Goal: Check status: Check status

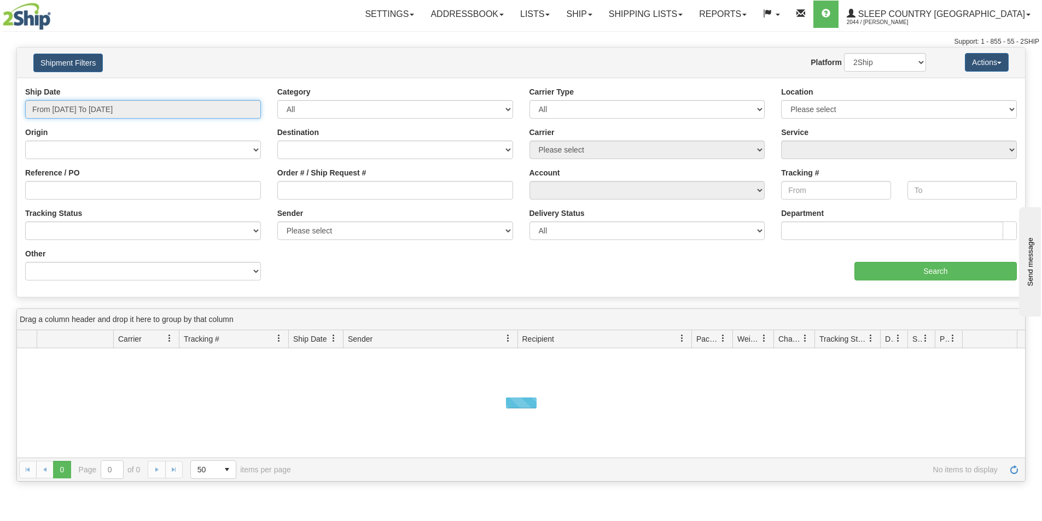
click at [241, 111] on input "From [DATE] To [DATE]" at bounding box center [143, 109] width 236 height 19
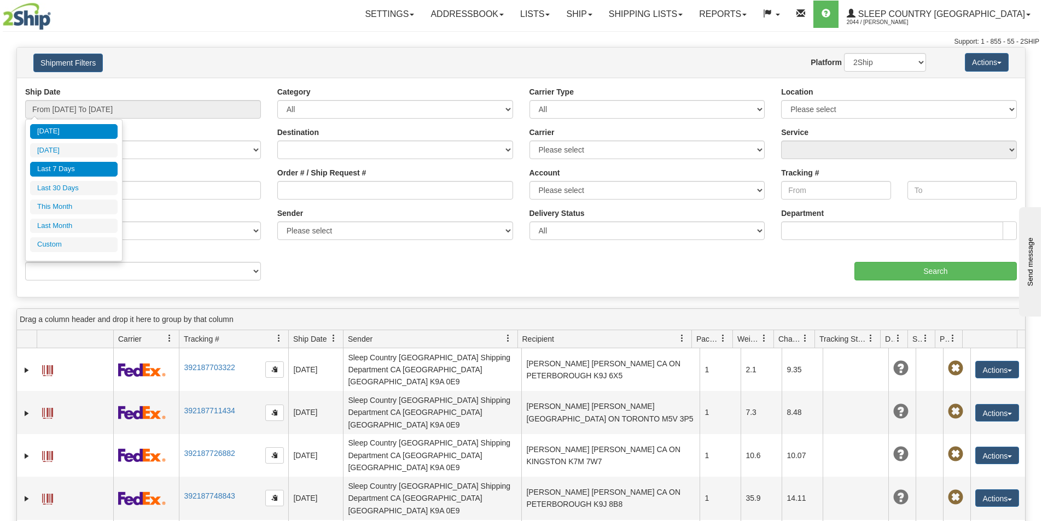
click at [88, 164] on li "Last 7 Days" at bounding box center [74, 169] width 88 height 15
type input "From [DATE] To [DATE]"
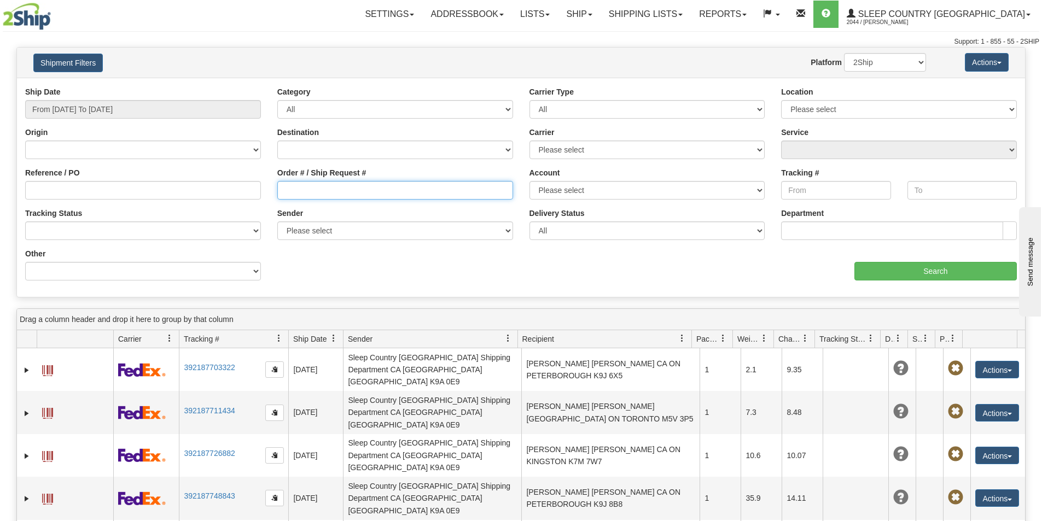
click at [286, 187] on input "Order # / Ship Request #" at bounding box center [395, 190] width 236 height 19
paste input "9002H989999"
type input "9002H989999"
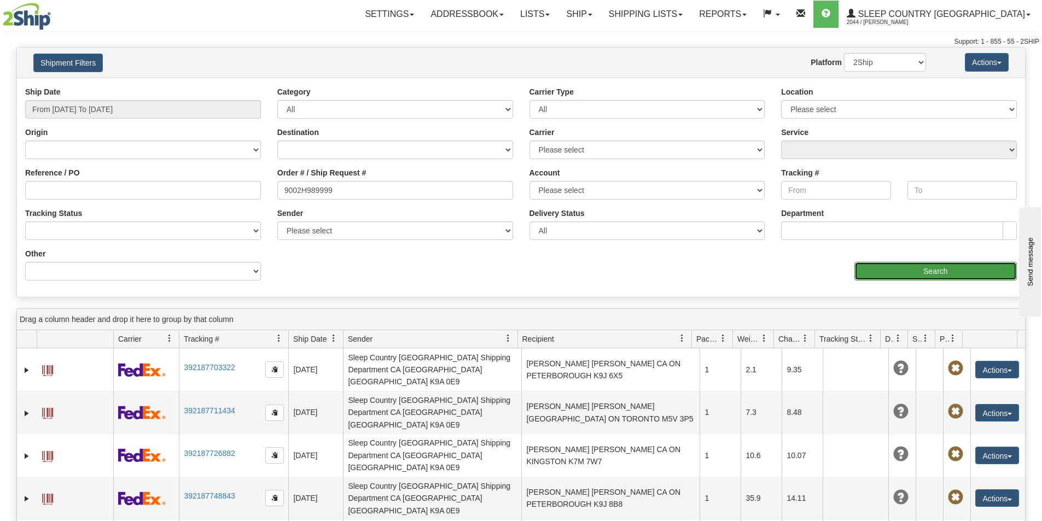
click at [893, 274] on input "Search" at bounding box center [936, 271] width 162 height 19
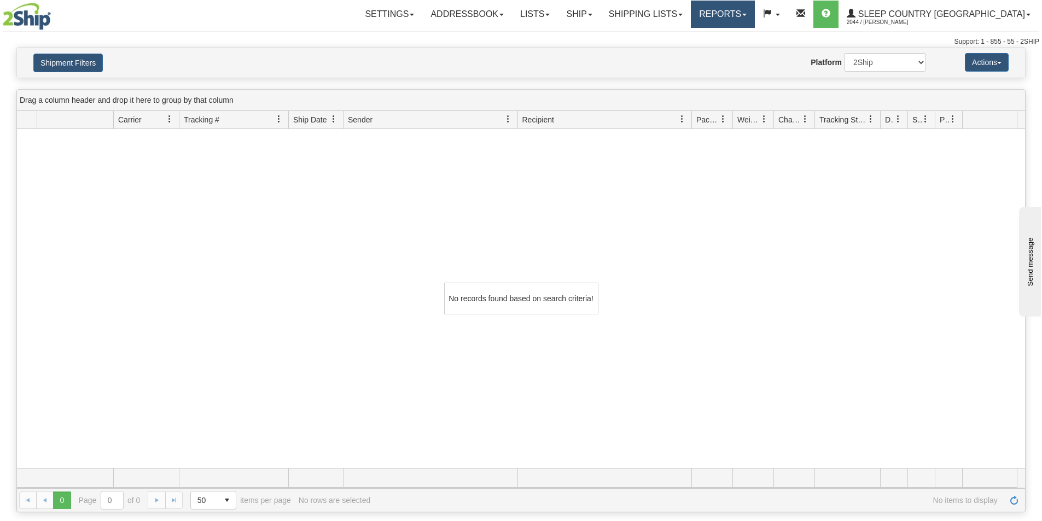
click at [755, 14] on link "Reports" at bounding box center [723, 14] width 64 height 27
click at [731, 229] on div "No records found based on search criteria!" at bounding box center [521, 298] width 1008 height 339
click at [691, 12] on link "Shipping lists" at bounding box center [646, 14] width 90 height 27
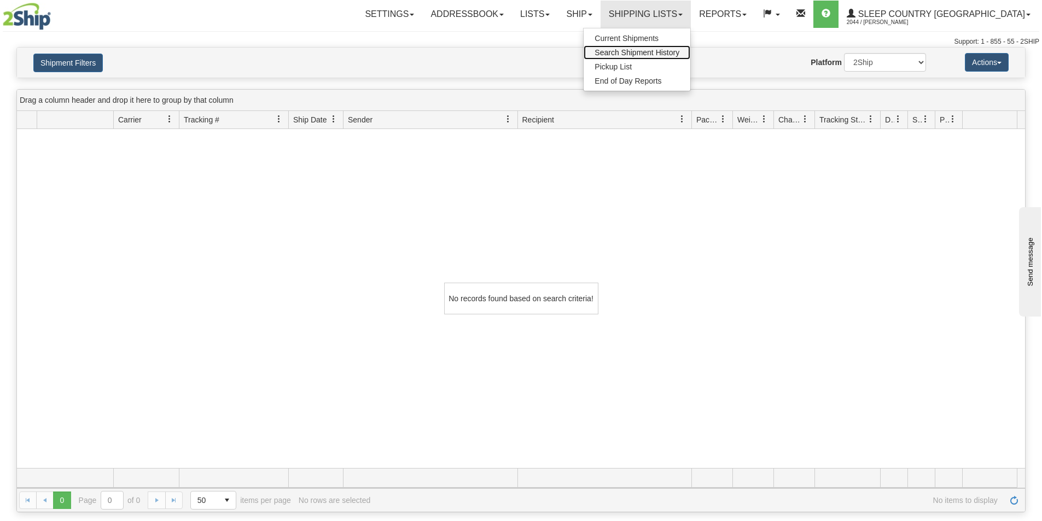
click at [679, 49] on span "Search Shipment History" at bounding box center [637, 52] width 85 height 9
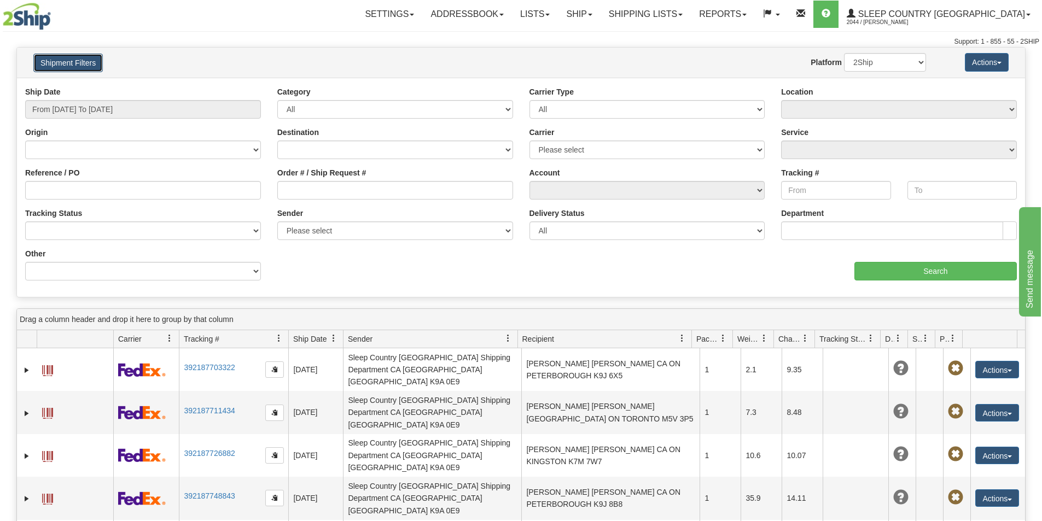
click at [93, 65] on button "Shipment Filters" at bounding box center [67, 63] width 69 height 19
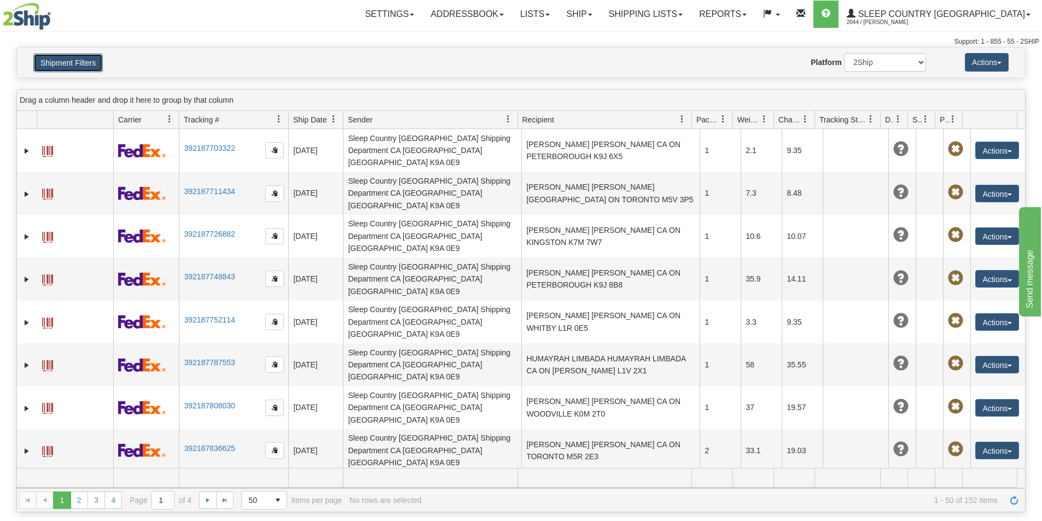
click at [97, 59] on button "Shipment Filters" at bounding box center [67, 63] width 69 height 19
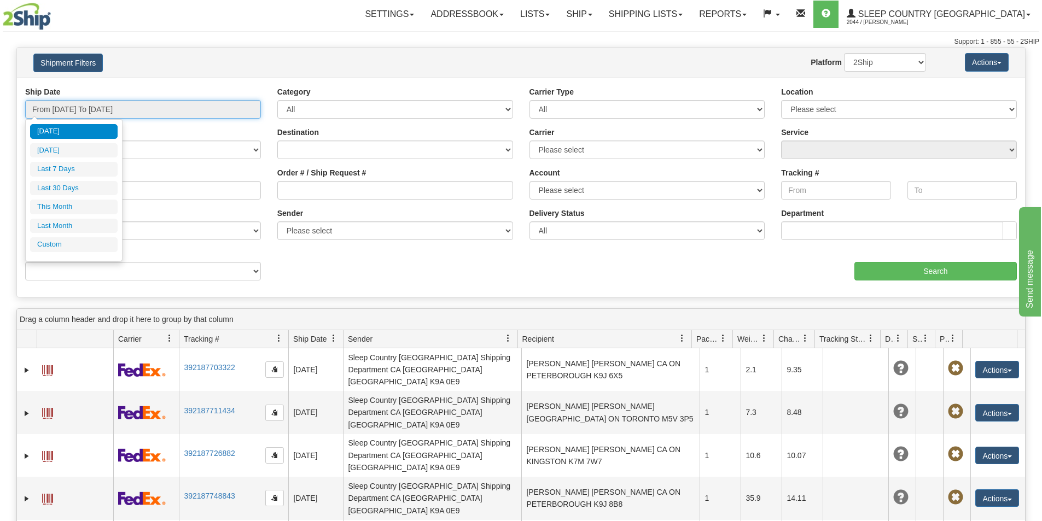
click at [201, 106] on input "From [DATE] To [DATE]" at bounding box center [143, 109] width 236 height 19
click at [59, 208] on li "This Month" at bounding box center [74, 207] width 88 height 15
type input "From [DATE] To [DATE]"
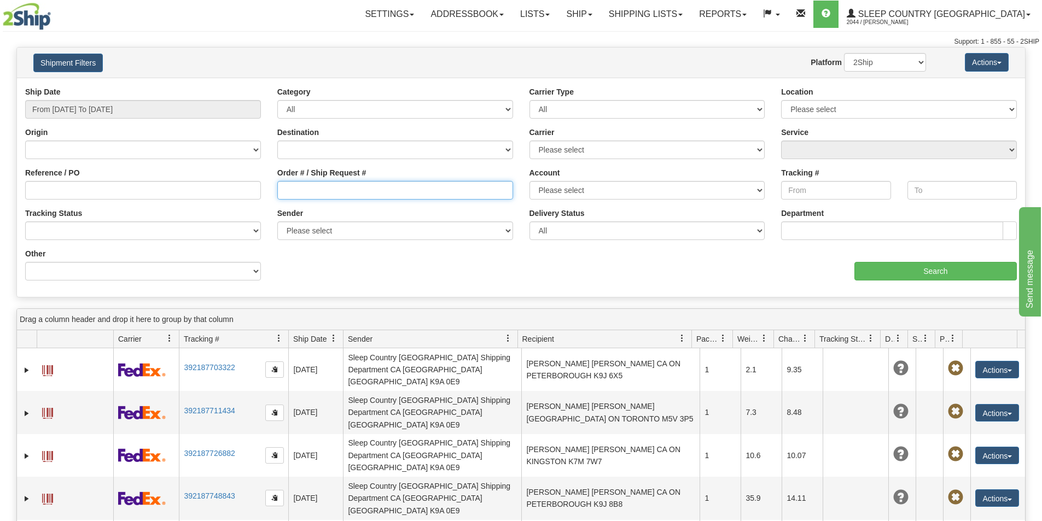
click at [282, 188] on input "Order # / Ship Request #" at bounding box center [395, 190] width 236 height 19
paste input "9002H989999"
type input "9002H989999"
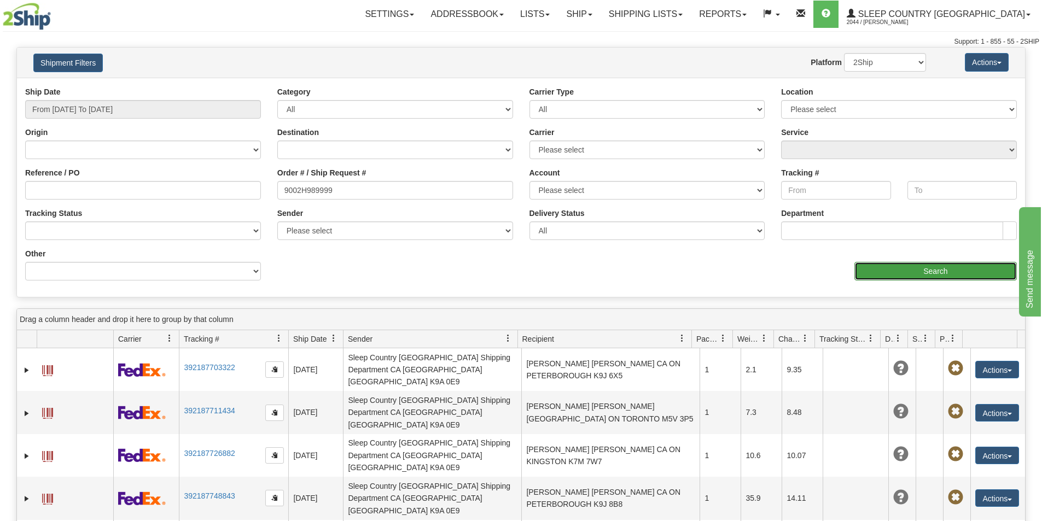
click at [943, 272] on input "Search" at bounding box center [936, 271] width 162 height 19
